Goal: Navigation & Orientation: Find specific page/section

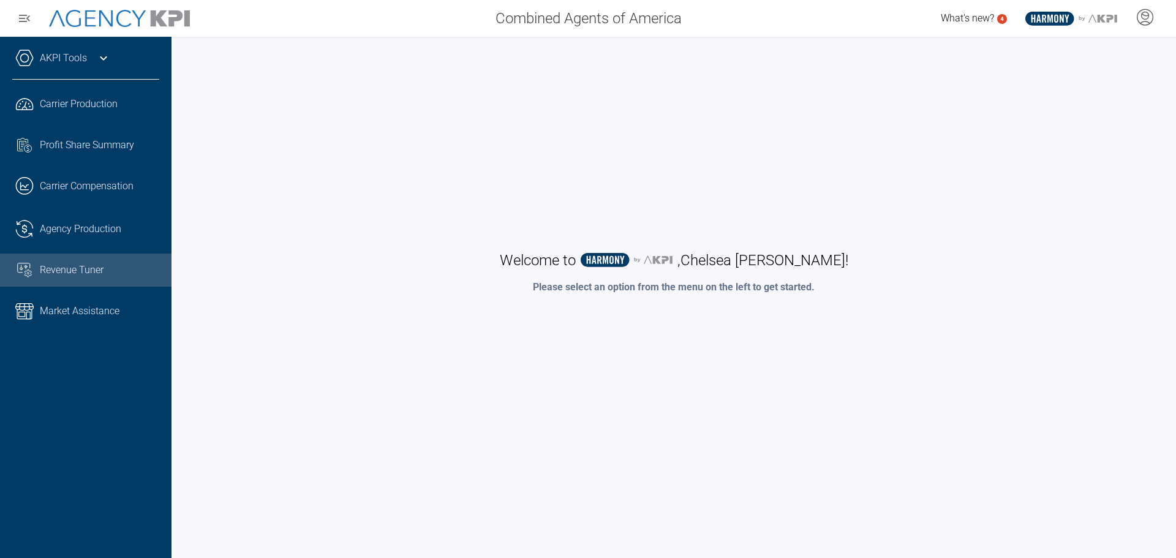
click at [80, 276] on span "Revenue Tuner" at bounding box center [72, 270] width 64 height 15
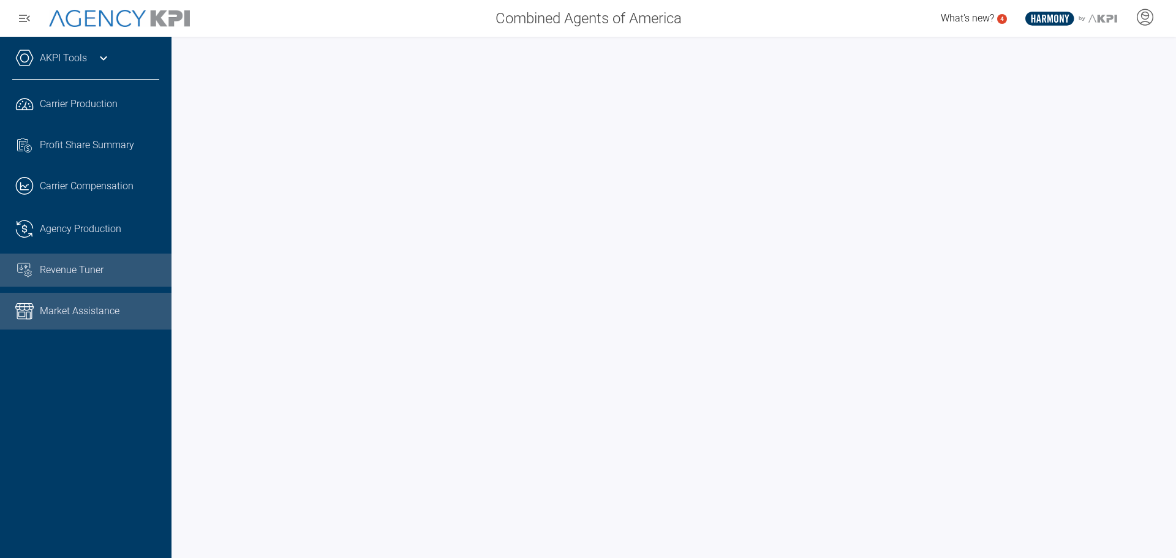
click at [87, 311] on span "Market Assistance" at bounding box center [80, 311] width 80 height 15
click at [75, 272] on span "Revenue Tuner" at bounding box center [72, 270] width 64 height 15
